Goal: Task Accomplishment & Management: Complete application form

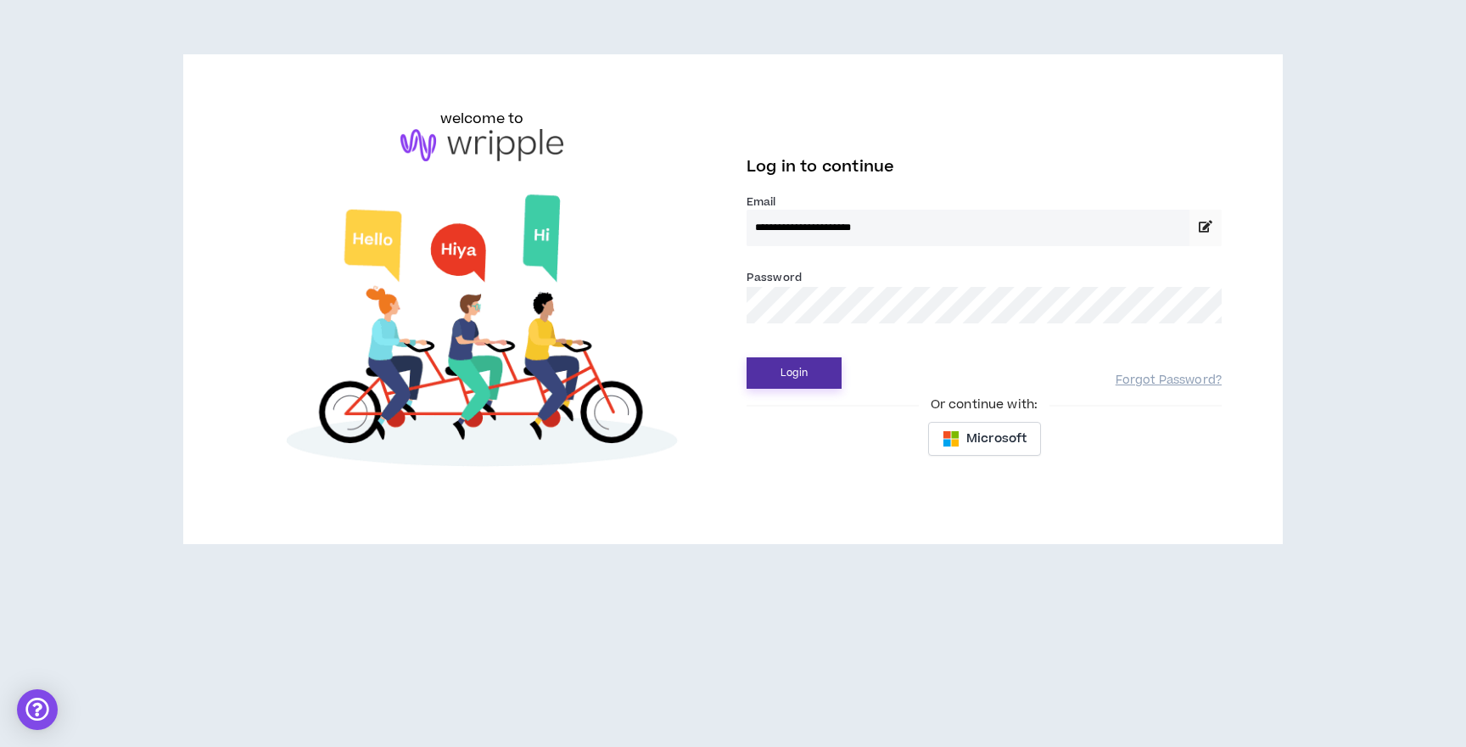
click at [793, 374] on button "Login" at bounding box center [794, 372] width 95 height 31
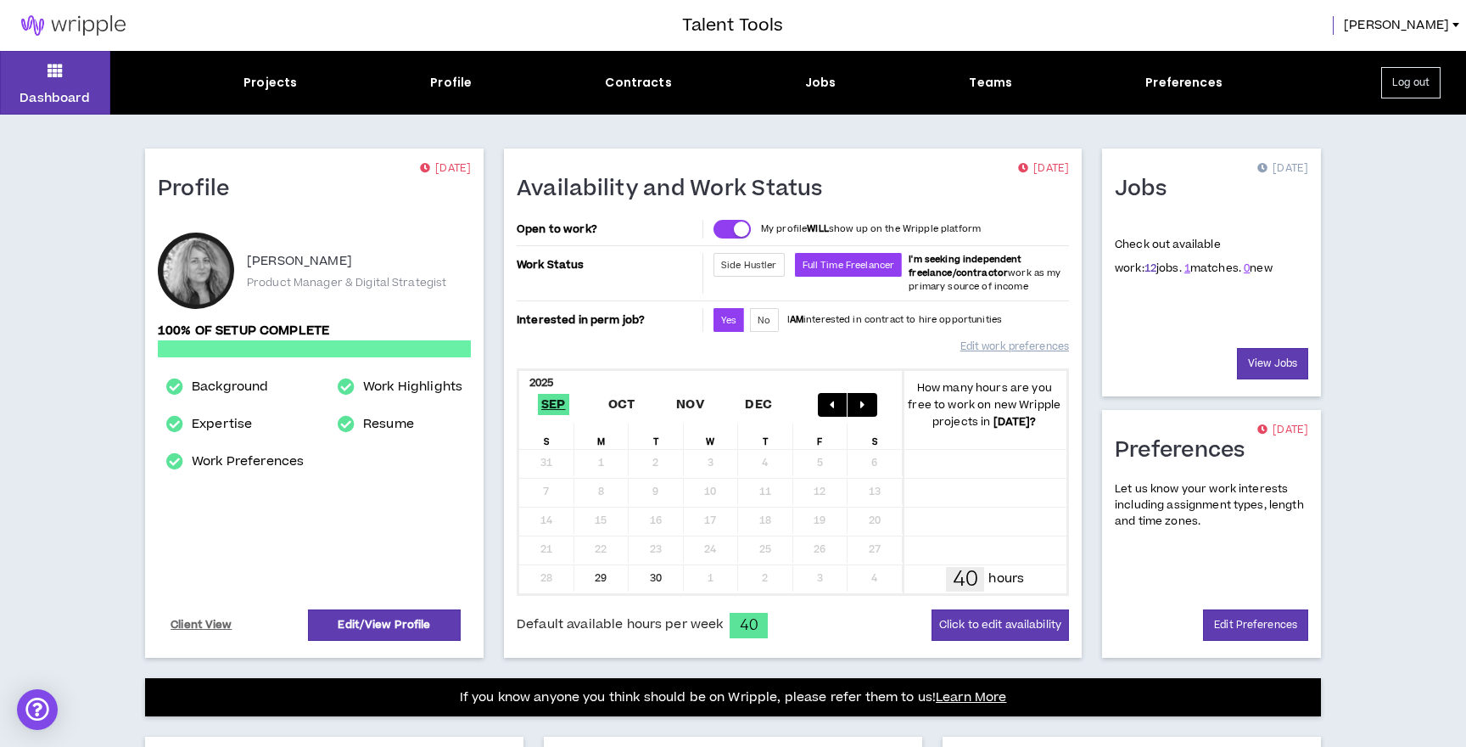
click at [1145, 267] on link "12" at bounding box center [1151, 267] width 12 height 15
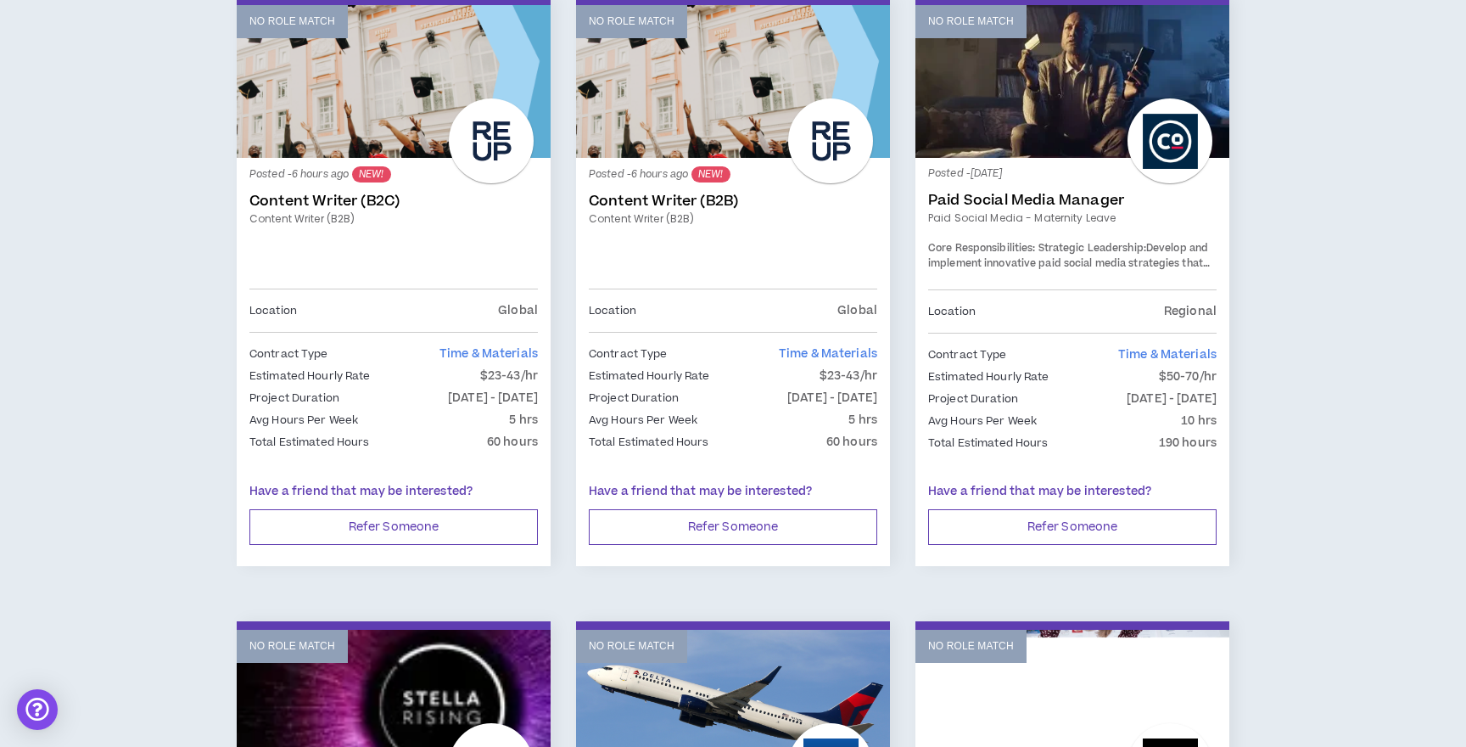
scroll to position [282, 0]
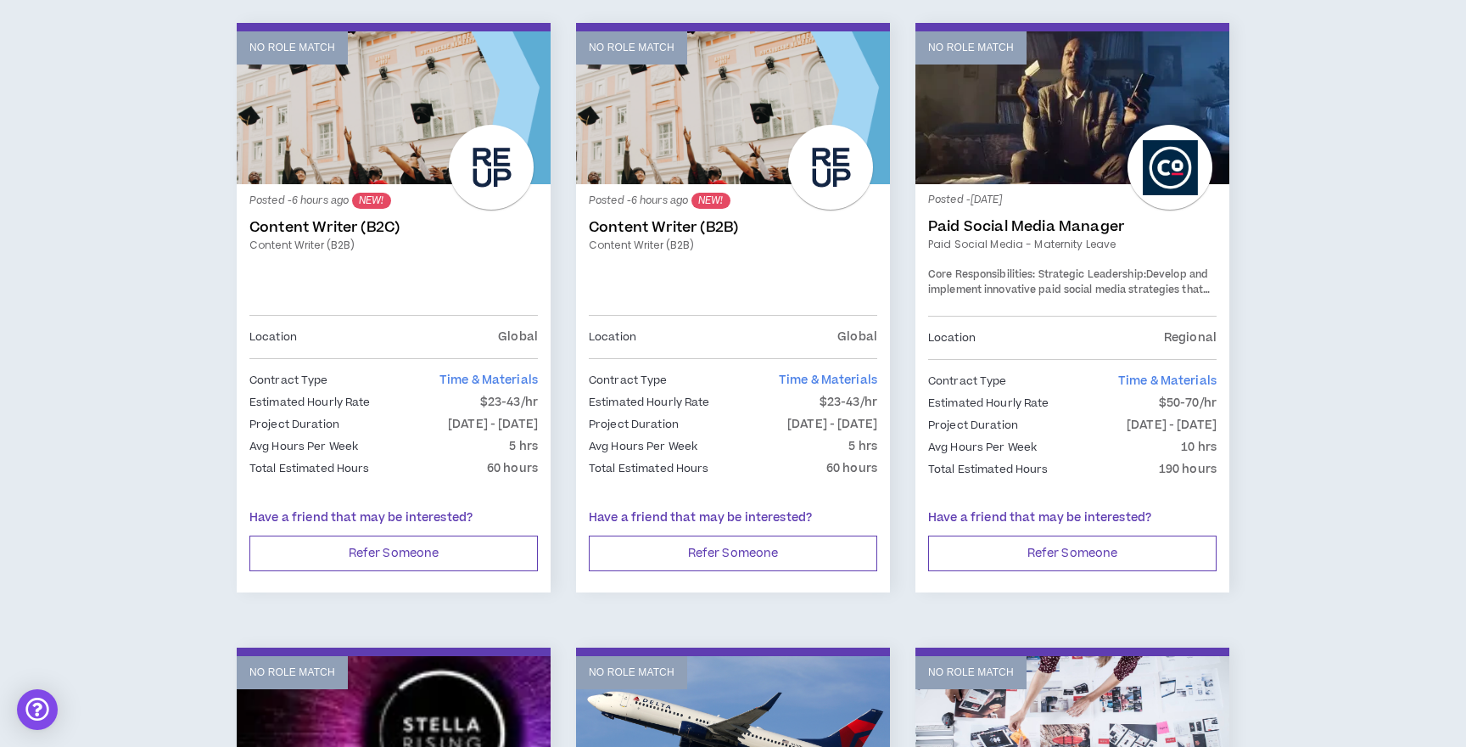
click at [1011, 227] on link "Paid Social Media Manager" at bounding box center [1072, 226] width 289 height 17
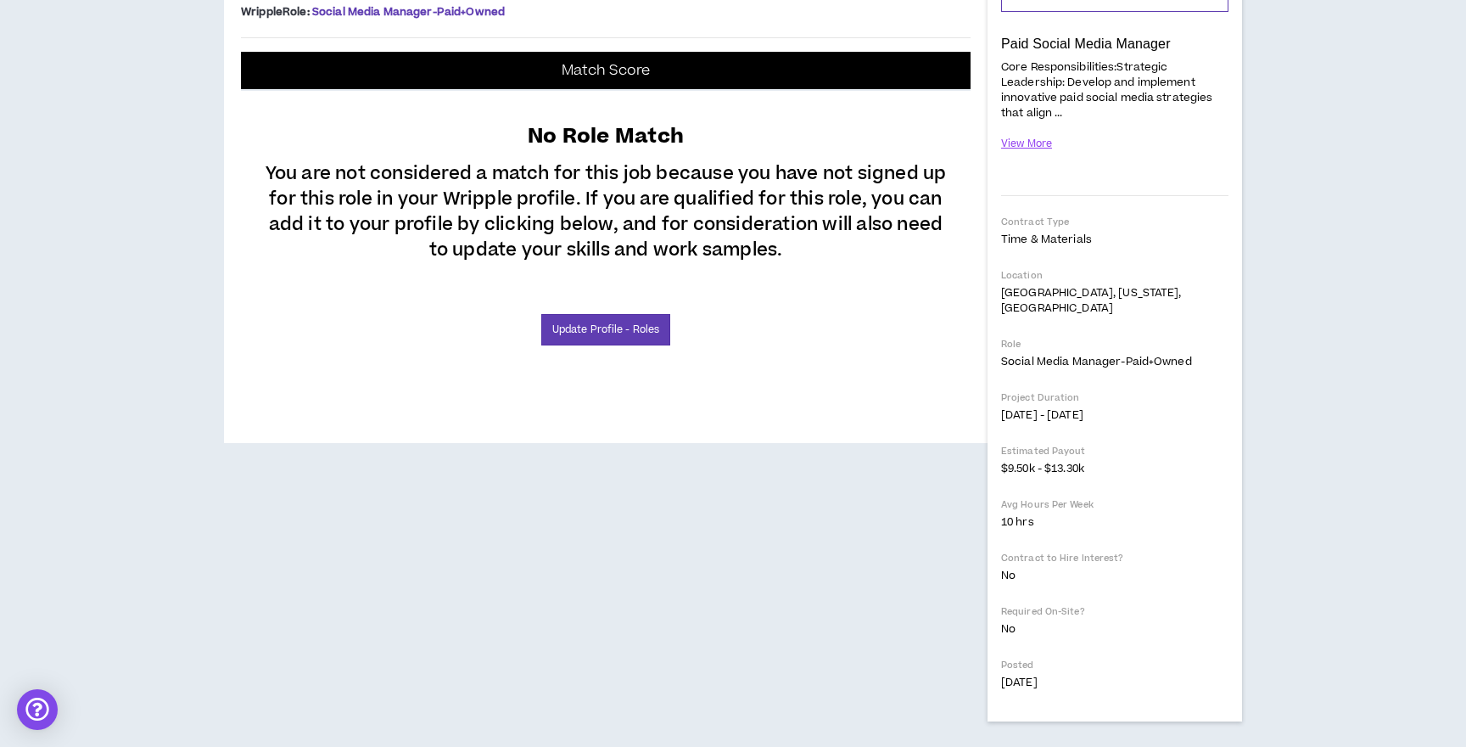
scroll to position [417, 0]
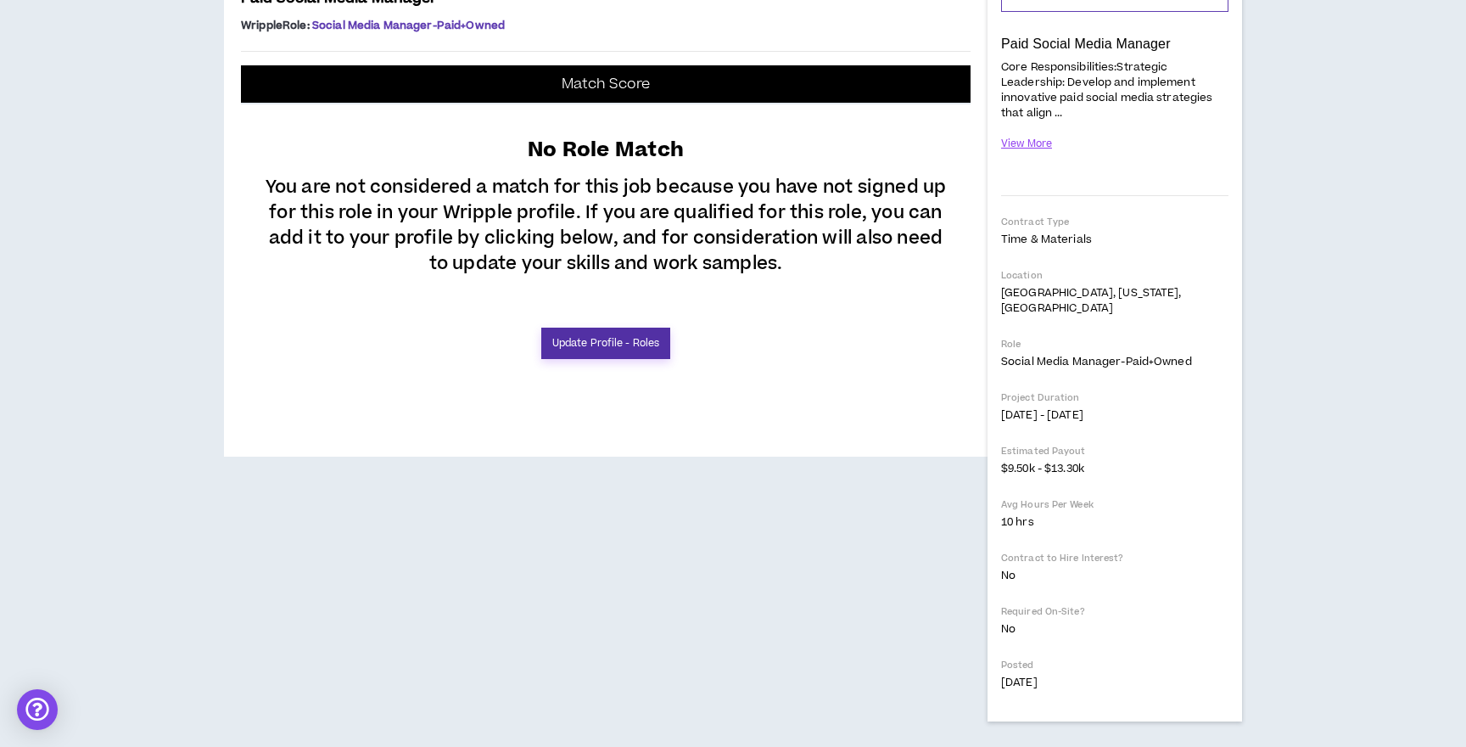
click at [598, 359] on link "Update Profile - Roles" at bounding box center [605, 343] width 129 height 31
select select "***"
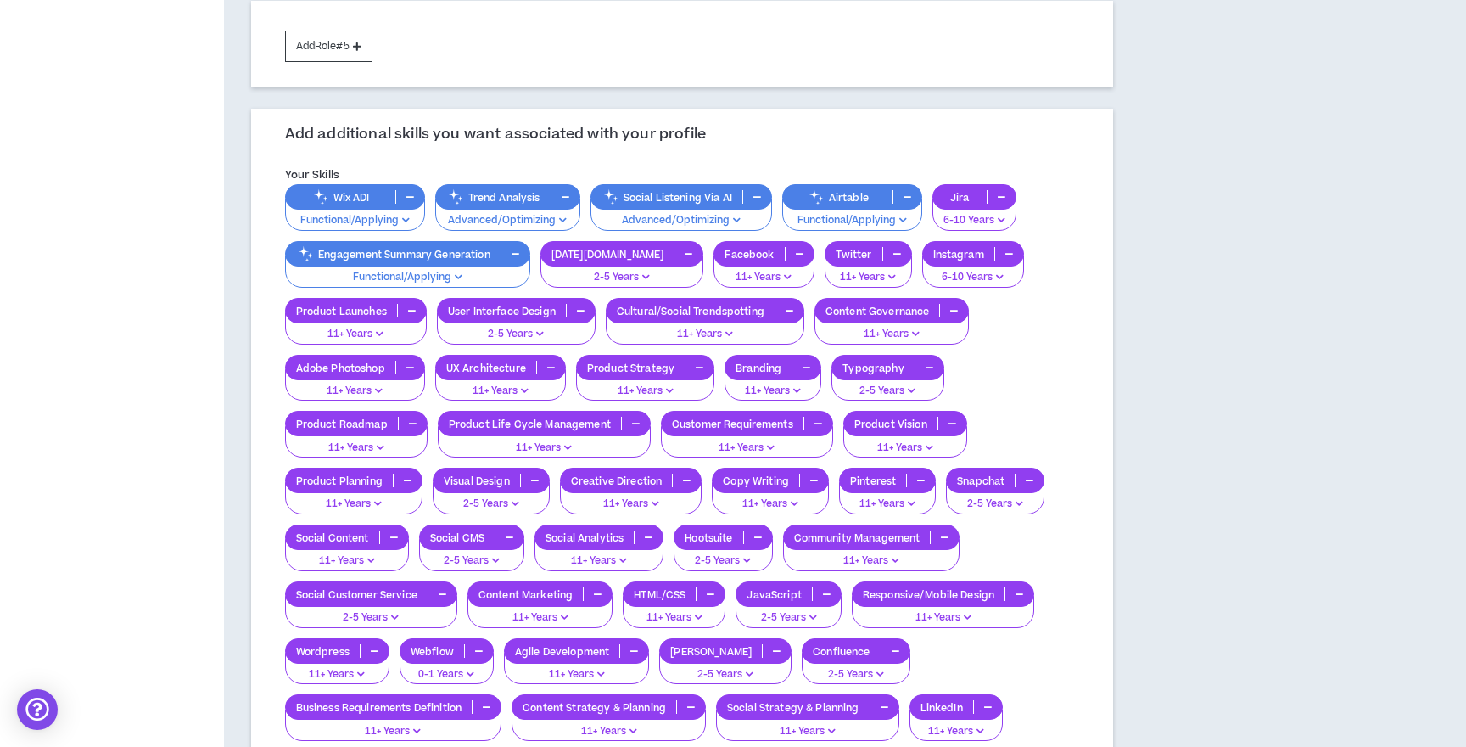
scroll to position [1059, 0]
